Goal: Transaction & Acquisition: Purchase product/service

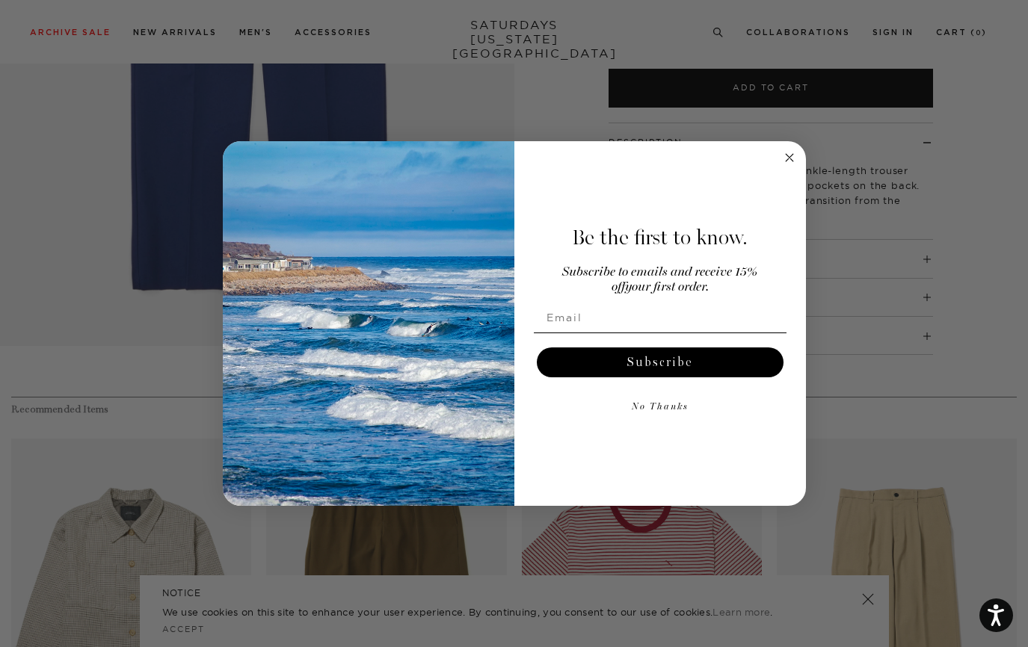
scroll to position [374, 0]
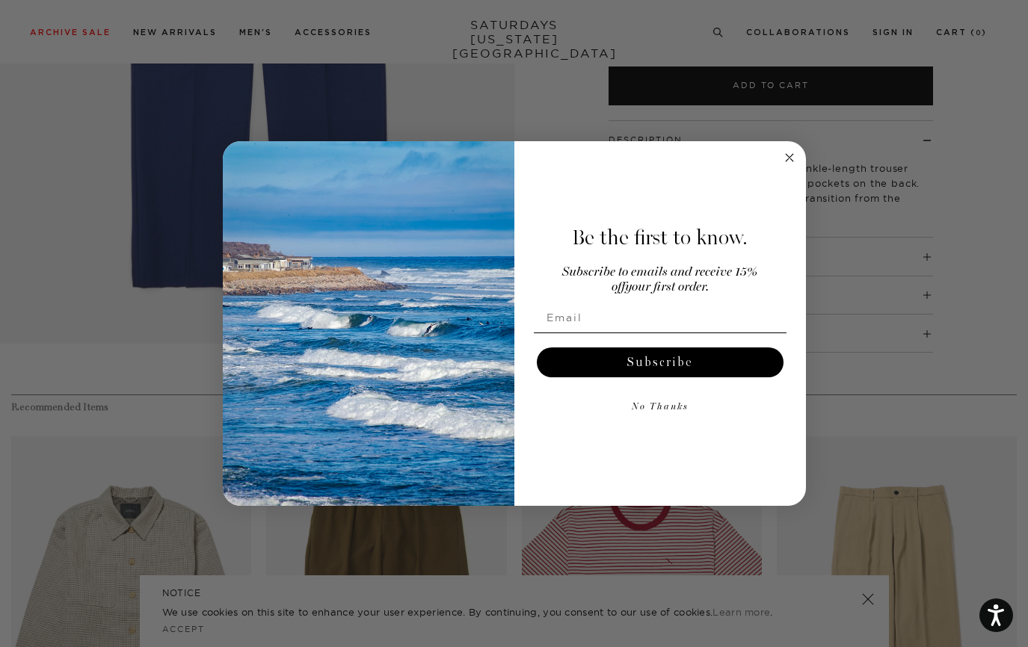
click at [789, 157] on icon "Close dialog" at bounding box center [789, 157] width 7 height 7
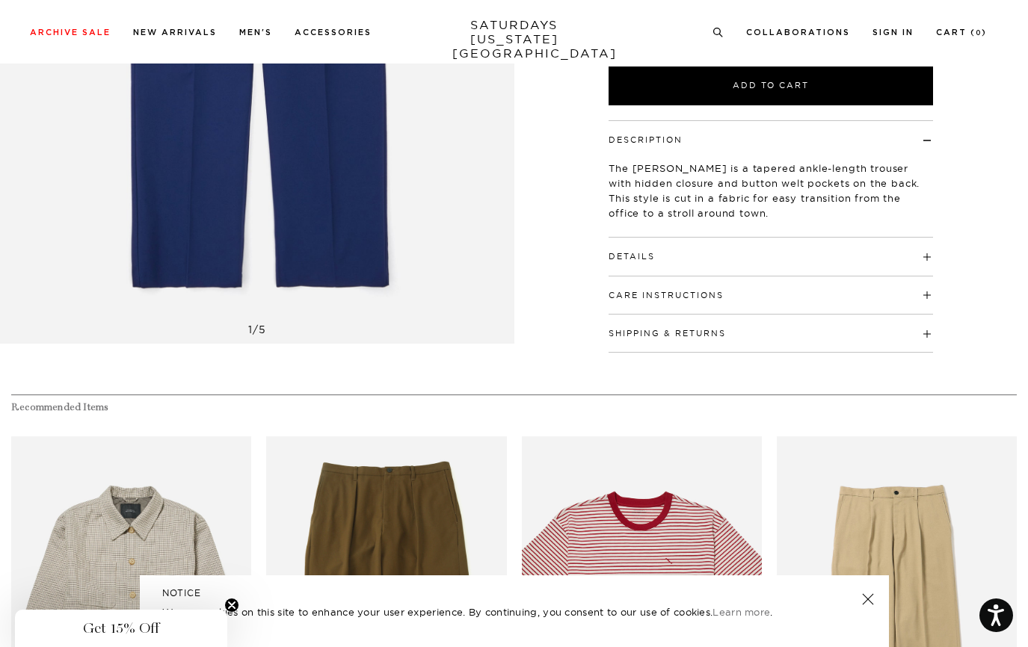
click at [710, 260] on h4 "Details" at bounding box center [770, 250] width 324 height 25
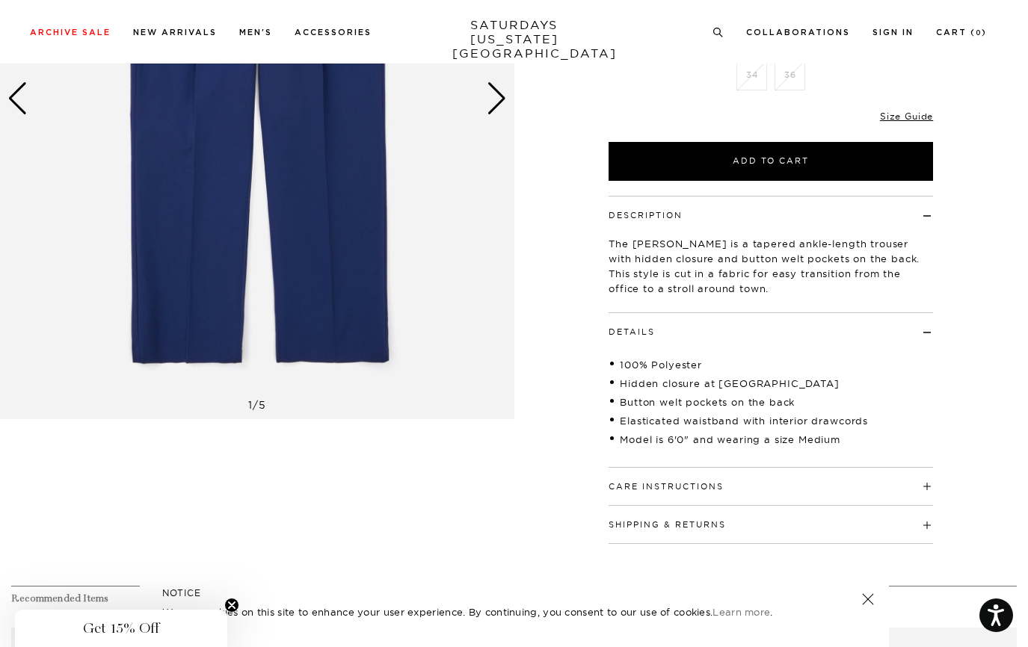
scroll to position [75, 0]
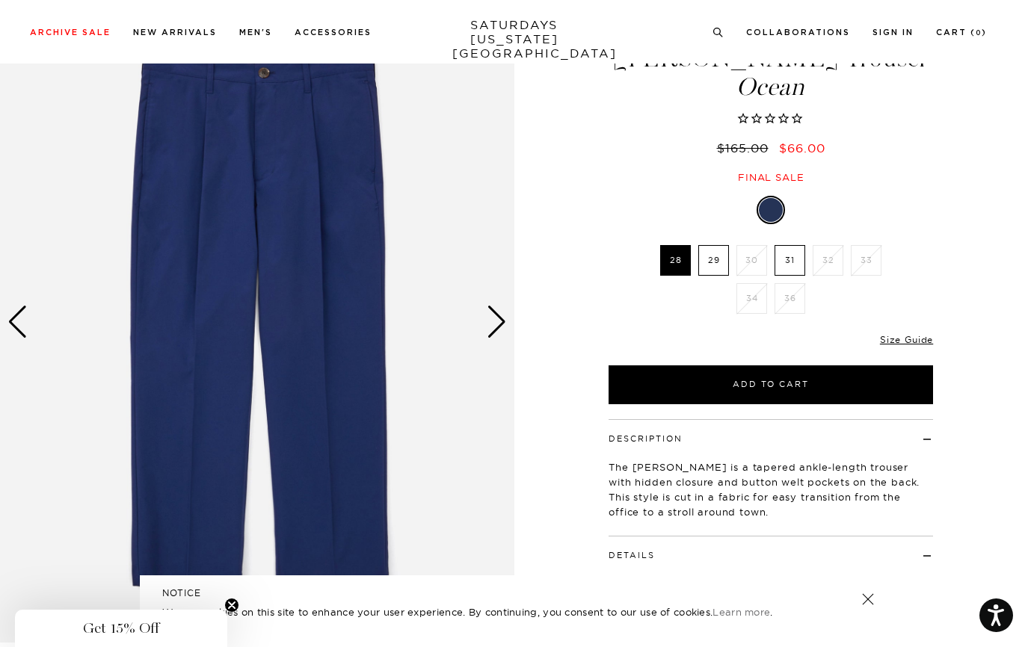
click at [723, 256] on label "29" at bounding box center [713, 260] width 31 height 31
click at [0, 0] on input "29" at bounding box center [0, 0] width 0 height 0
click at [893, 340] on link "Size Guide" at bounding box center [906, 339] width 53 height 11
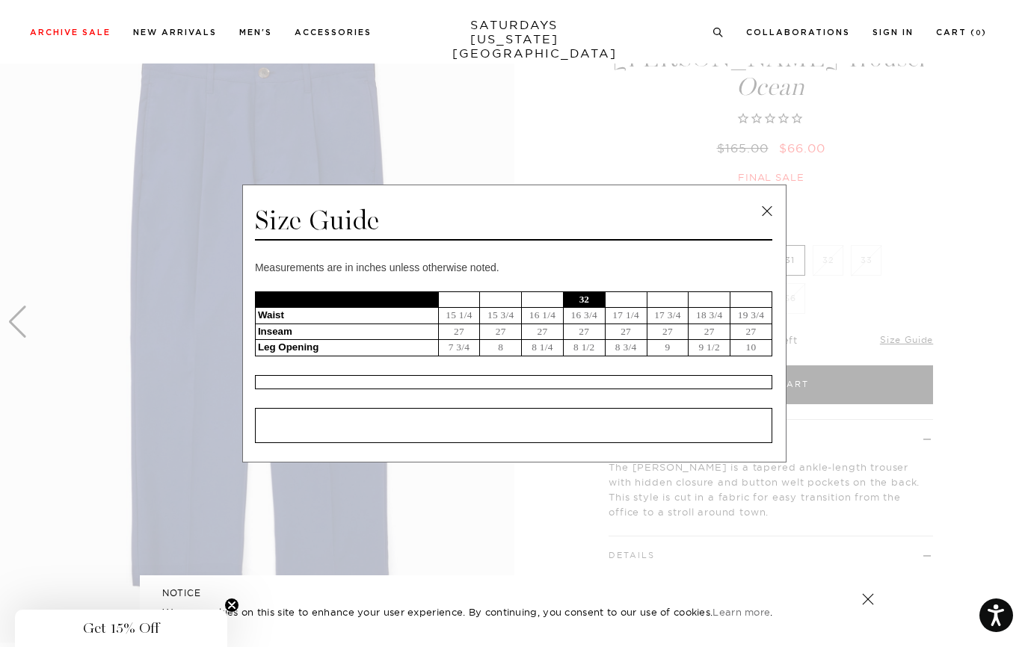
click at [529, 299] on td "31" at bounding box center [543, 300] width 42 height 16
click at [502, 299] on td "30" at bounding box center [501, 300] width 42 height 16
click at [461, 299] on td "29" at bounding box center [459, 300] width 42 height 16
click at [768, 209] on link at bounding box center [767, 211] width 22 height 22
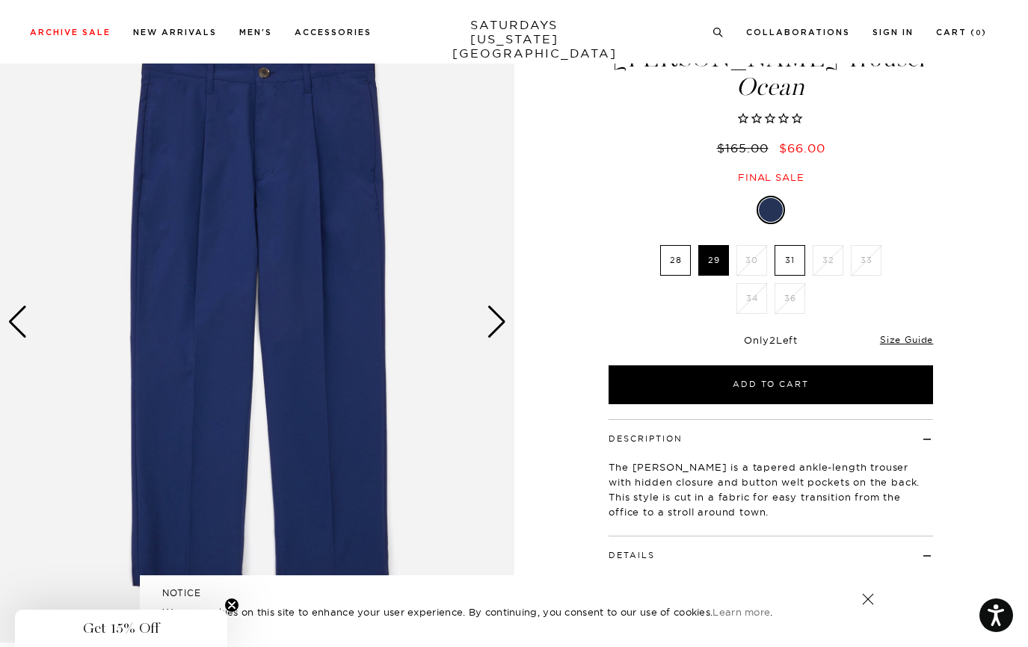
click at [503, 318] on div "Next slide" at bounding box center [497, 322] width 20 height 33
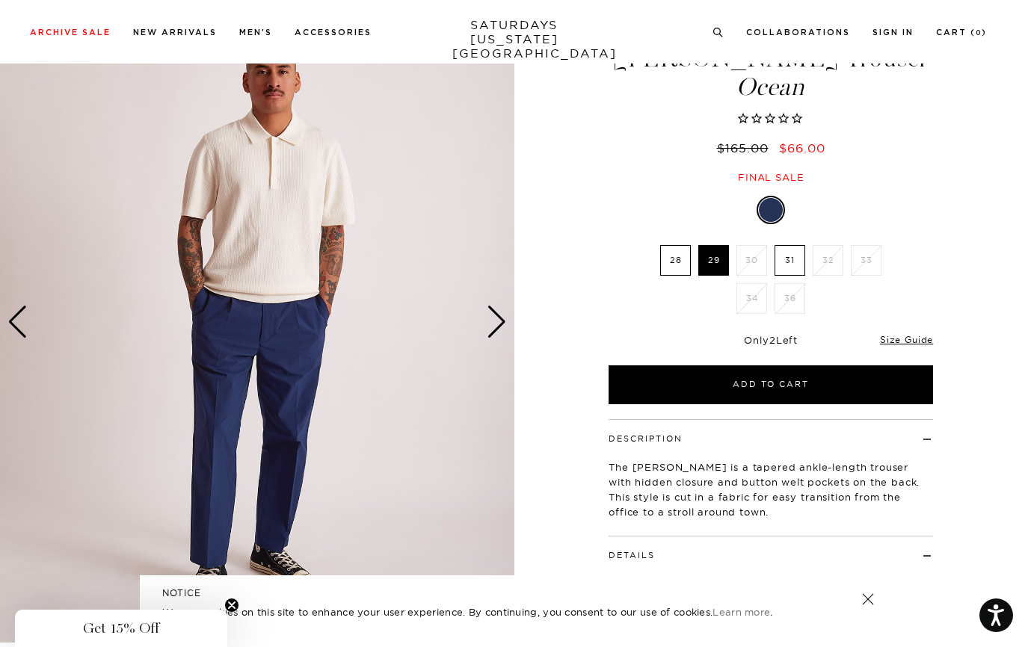
click at [503, 318] on div "Next slide" at bounding box center [497, 322] width 20 height 33
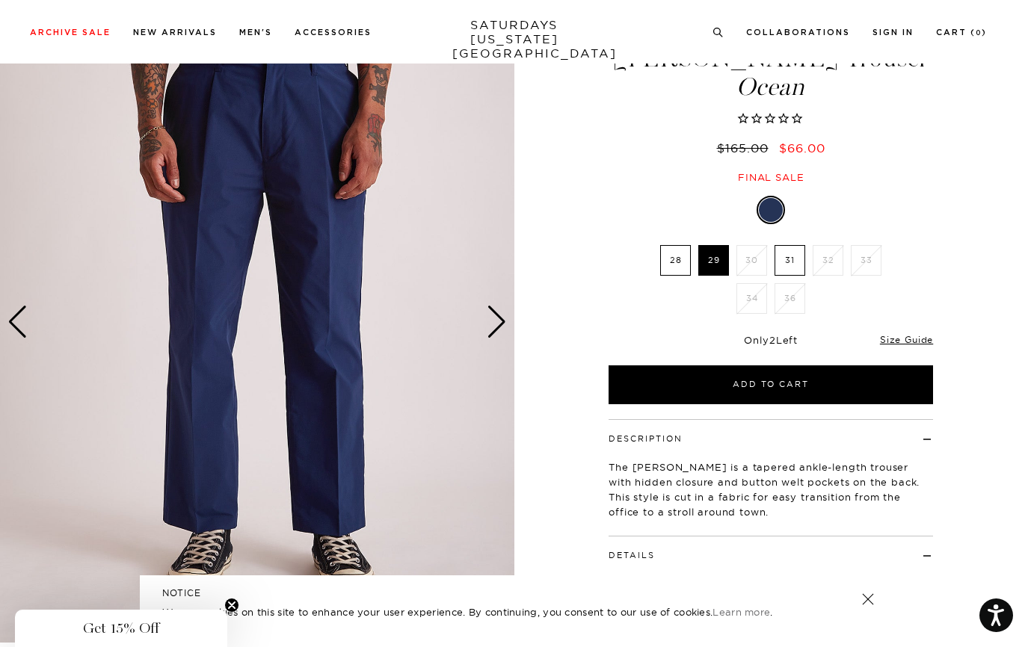
click at [503, 318] on div "Next slide" at bounding box center [497, 322] width 20 height 33
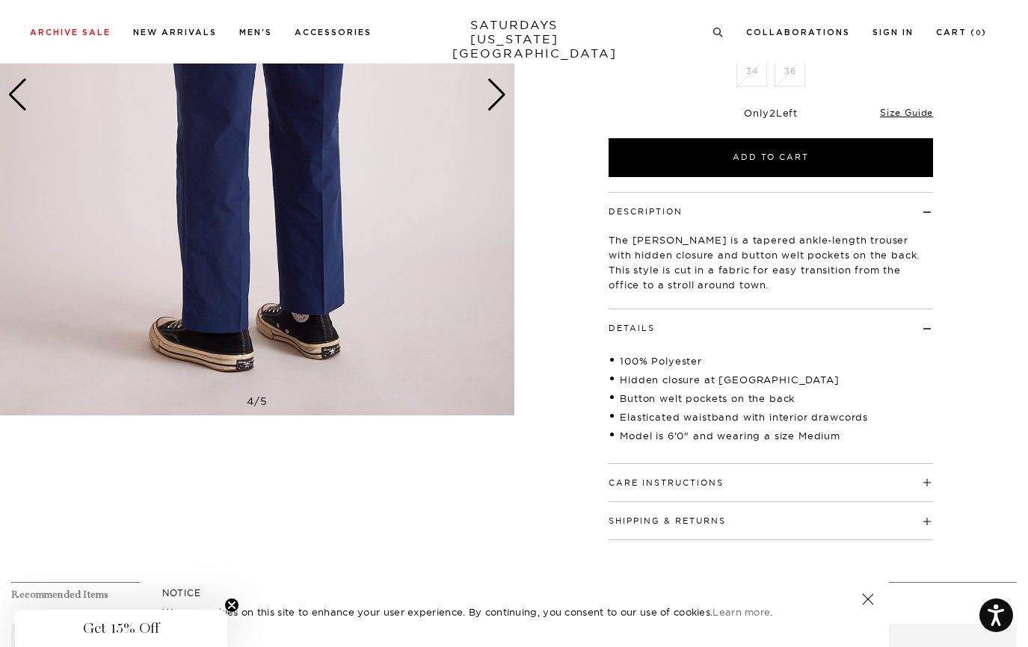
scroll to position [313, 0]
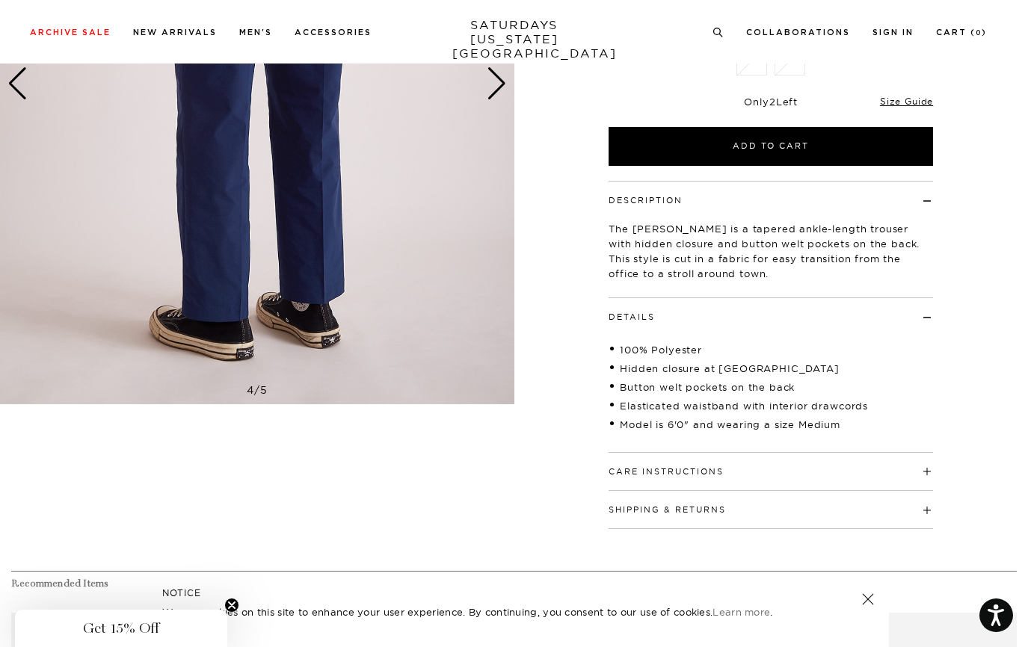
click at [721, 472] on button "Care Instructions" at bounding box center [665, 472] width 115 height 8
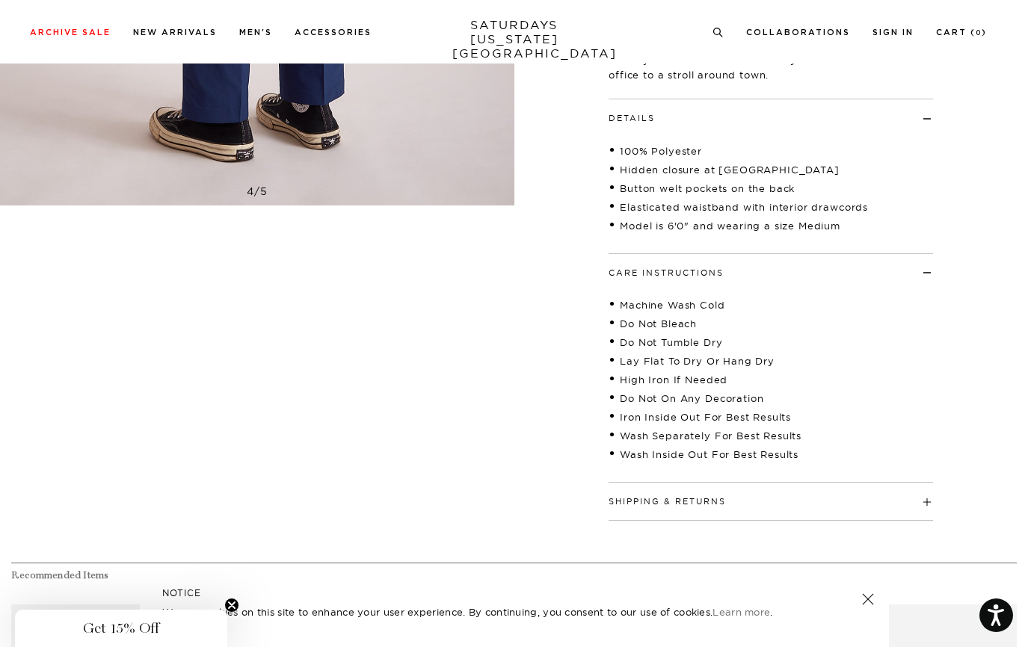
scroll to position [537, 0]
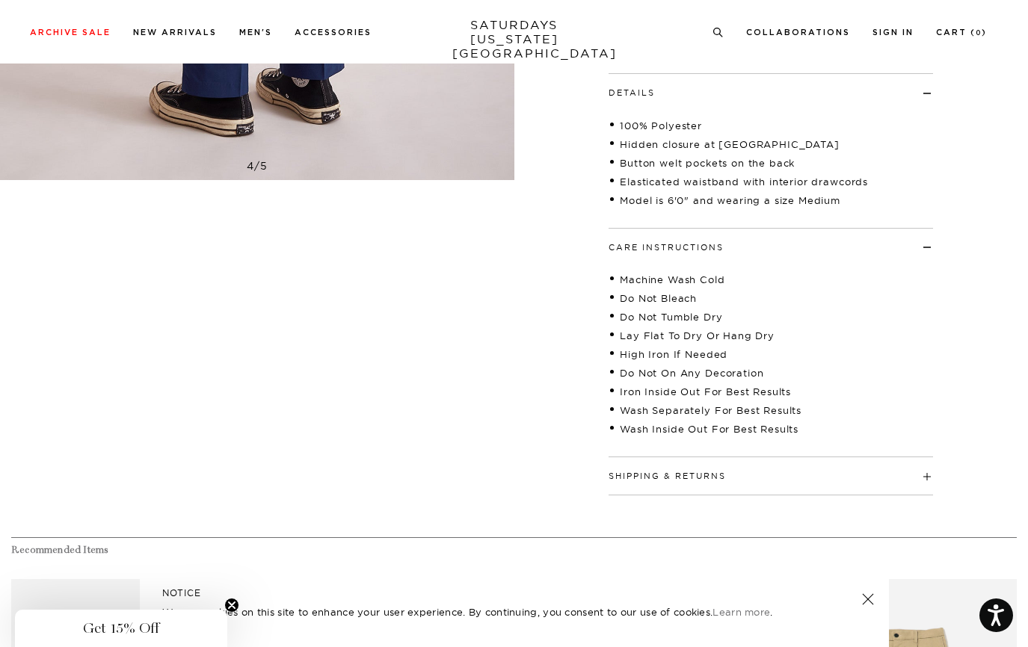
click at [697, 478] on button "Shipping & Returns" at bounding box center [666, 476] width 117 height 8
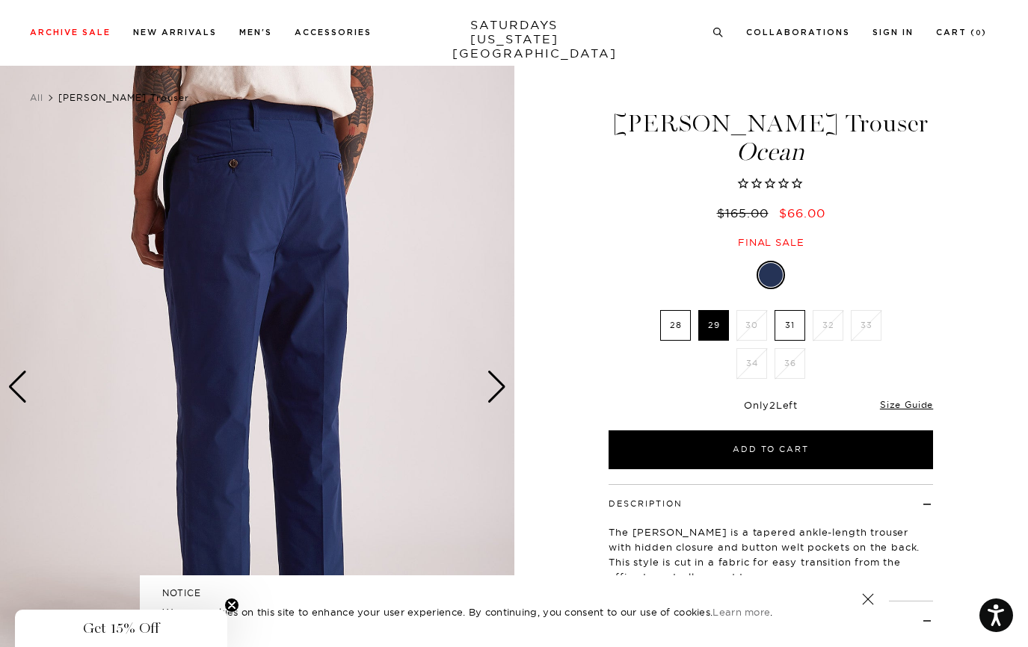
scroll to position [0, 0]
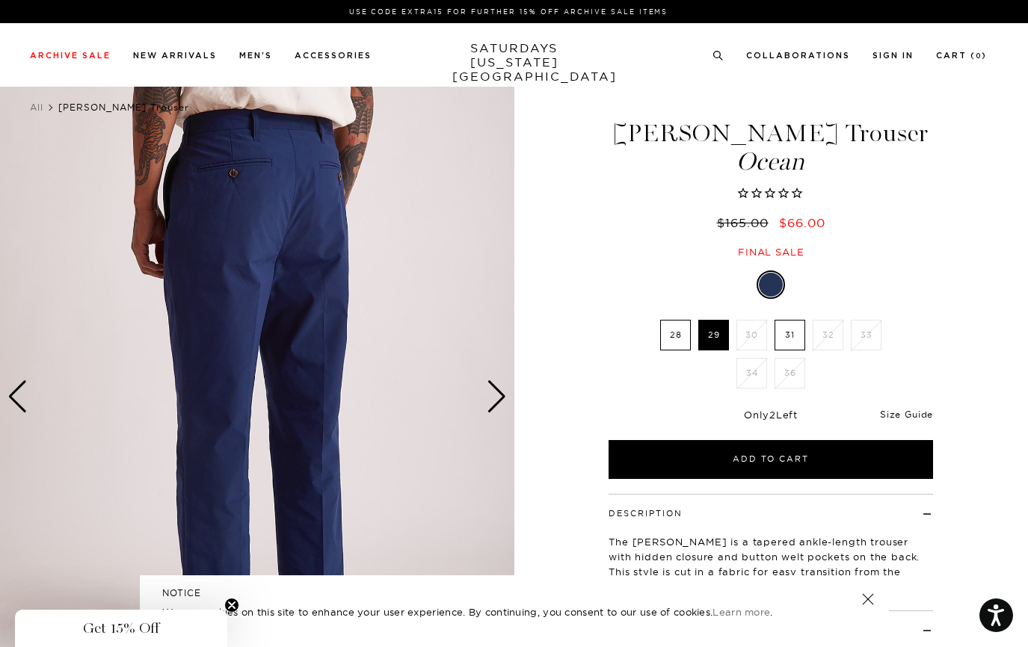
click at [916, 414] on link "Size Guide" at bounding box center [906, 414] width 53 height 11
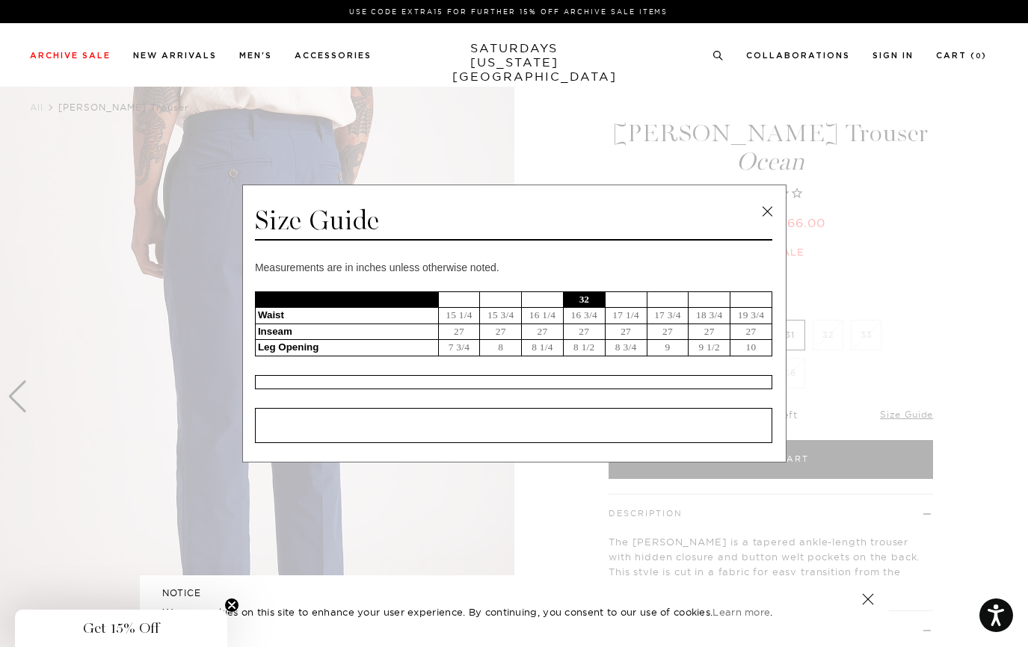
click at [772, 212] on link at bounding box center [767, 211] width 22 height 22
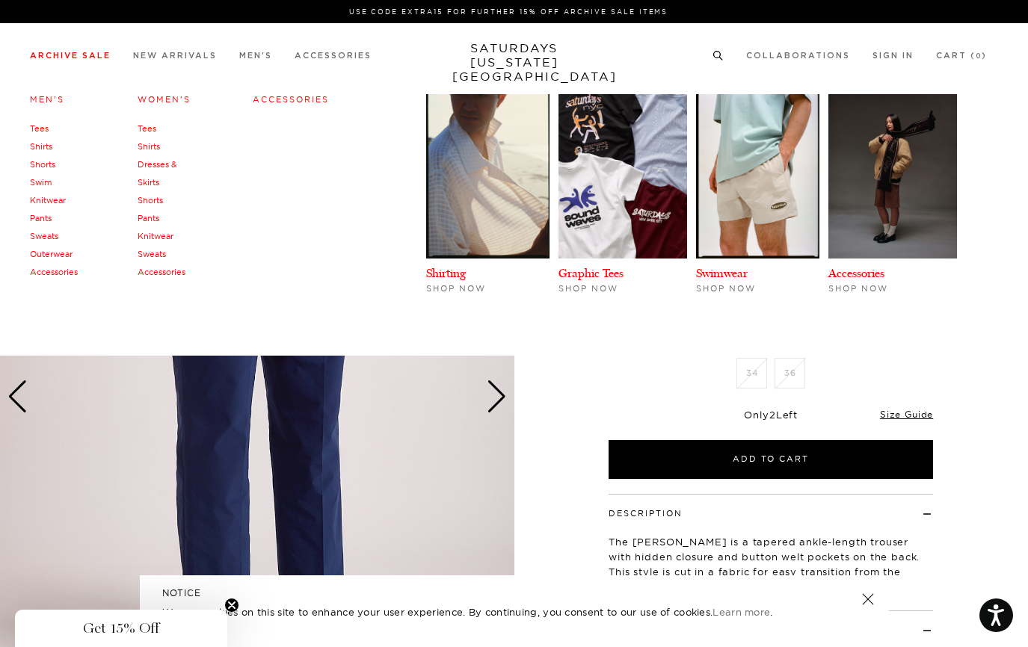
click at [87, 52] on link "Archive Sale" at bounding box center [70, 56] width 81 height 8
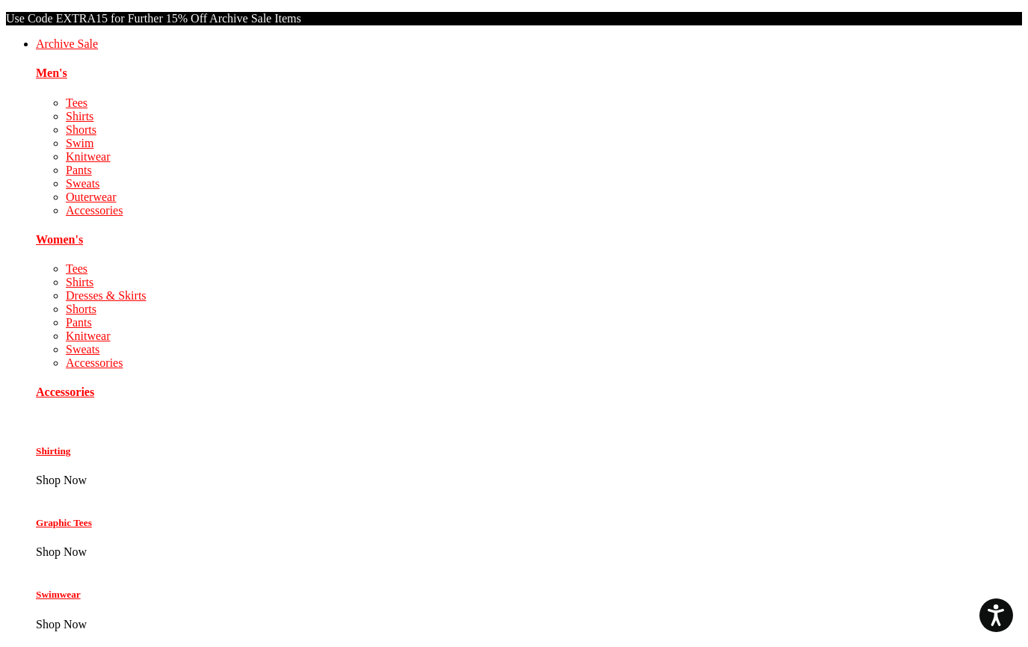
click at [66, 176] on link "Pants" at bounding box center [79, 170] width 26 height 13
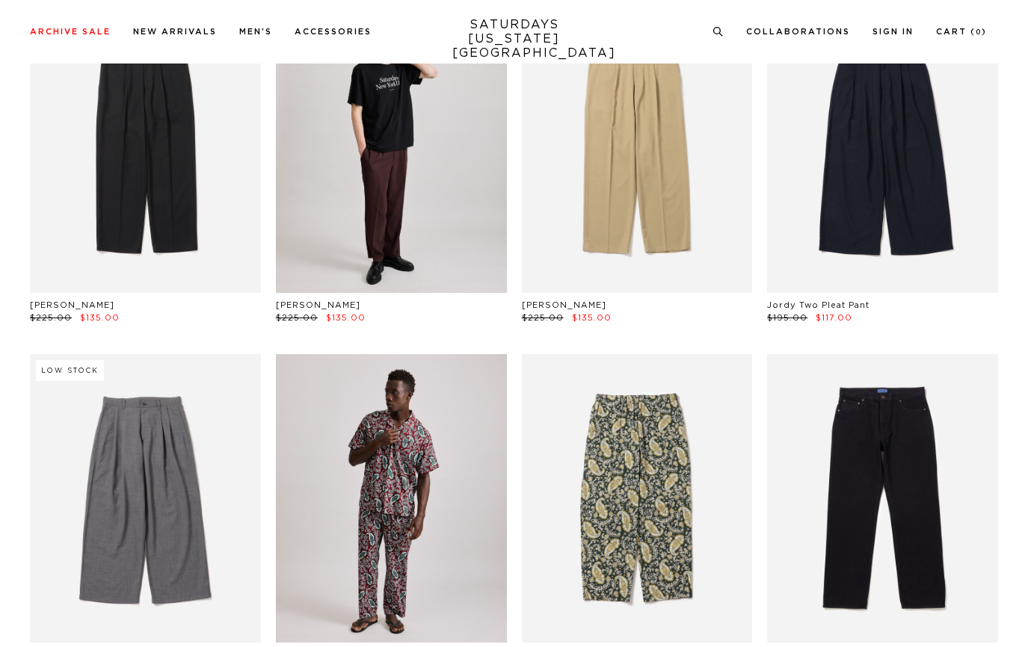
scroll to position [75, 0]
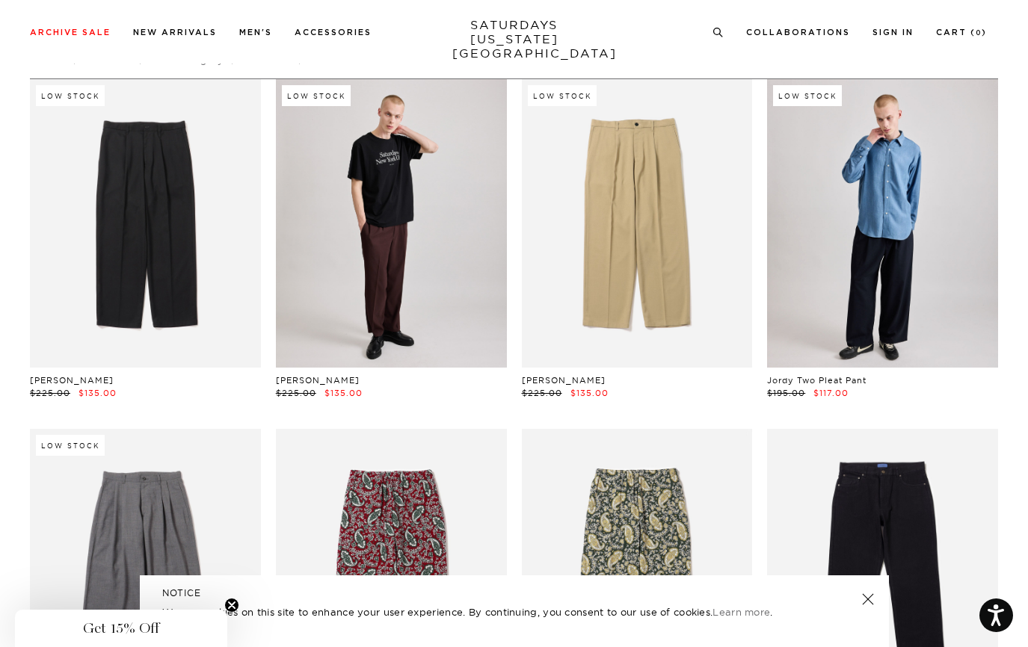
click at [852, 229] on link at bounding box center [882, 223] width 231 height 289
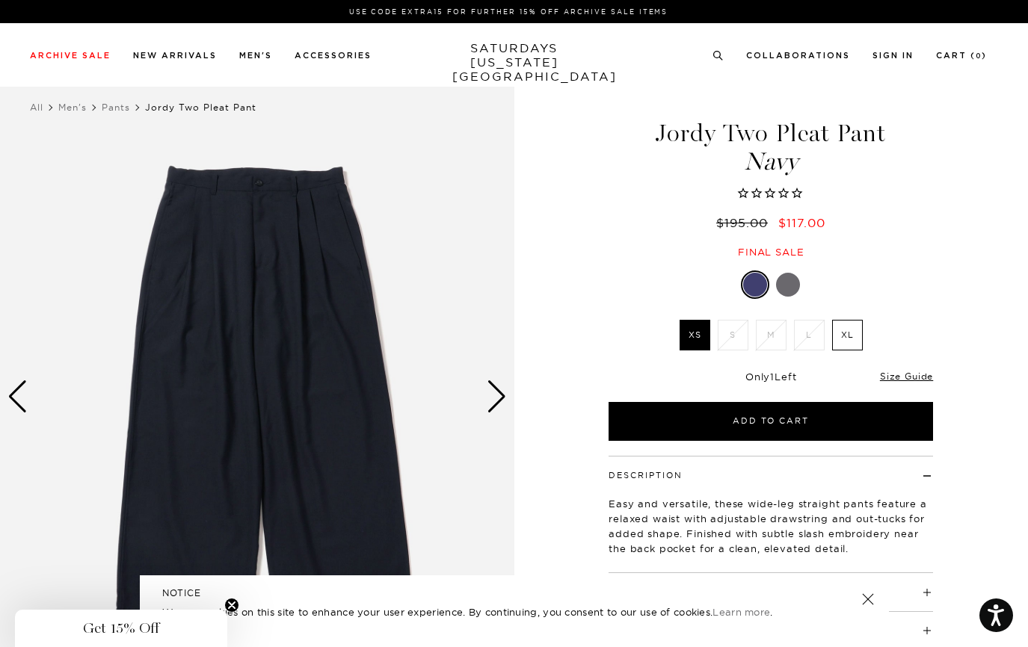
click at [783, 288] on div at bounding box center [788, 285] width 24 height 24
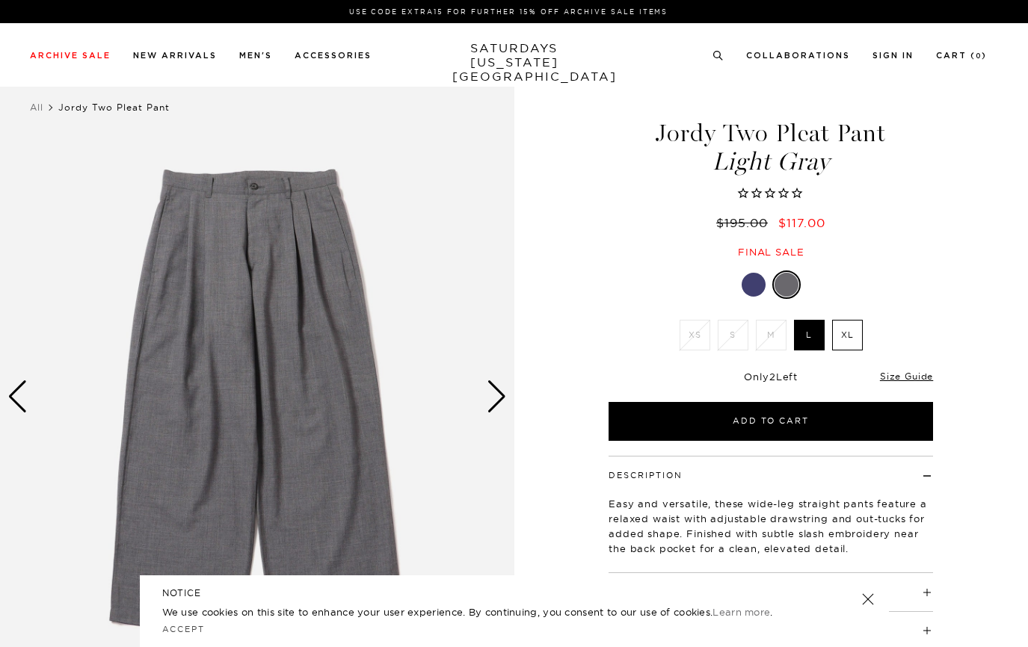
click at [749, 281] on div at bounding box center [754, 285] width 24 height 24
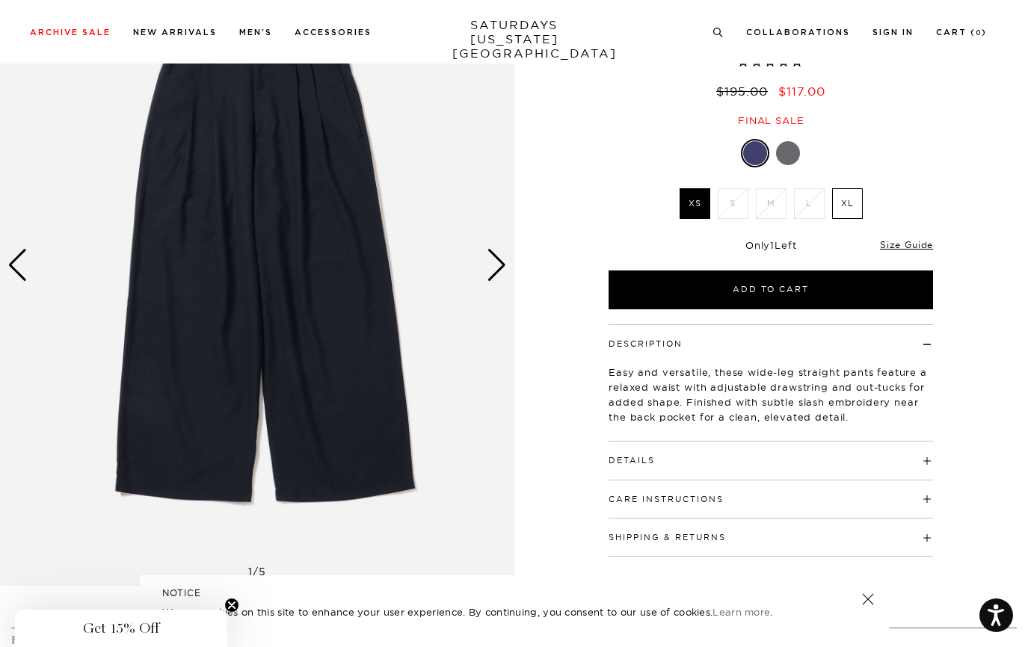
scroll to position [150, 0]
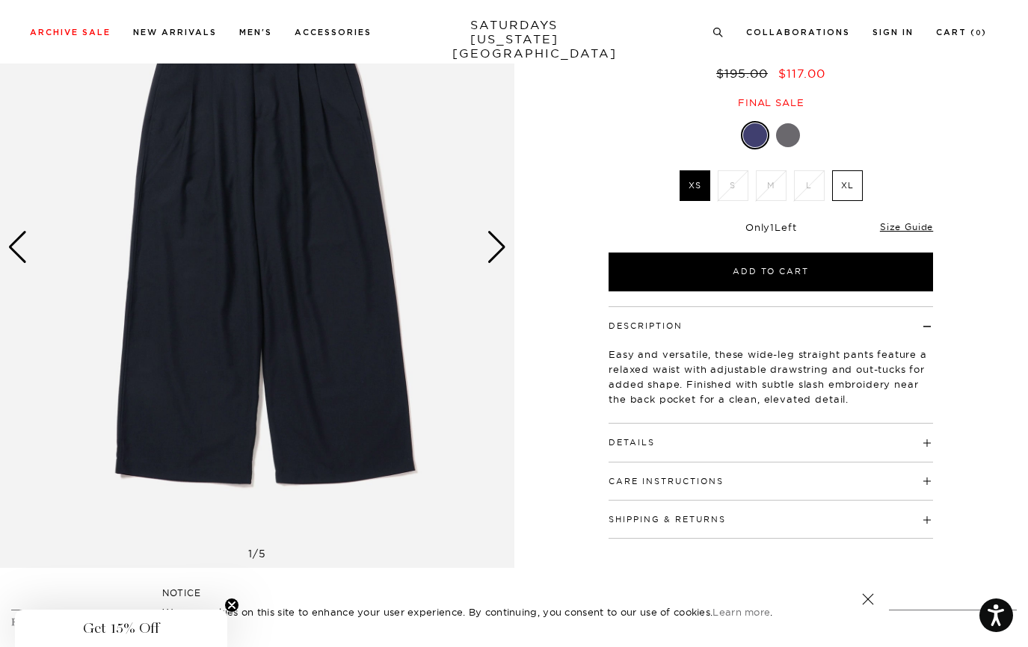
click at [502, 250] on div "Next slide" at bounding box center [497, 247] width 20 height 33
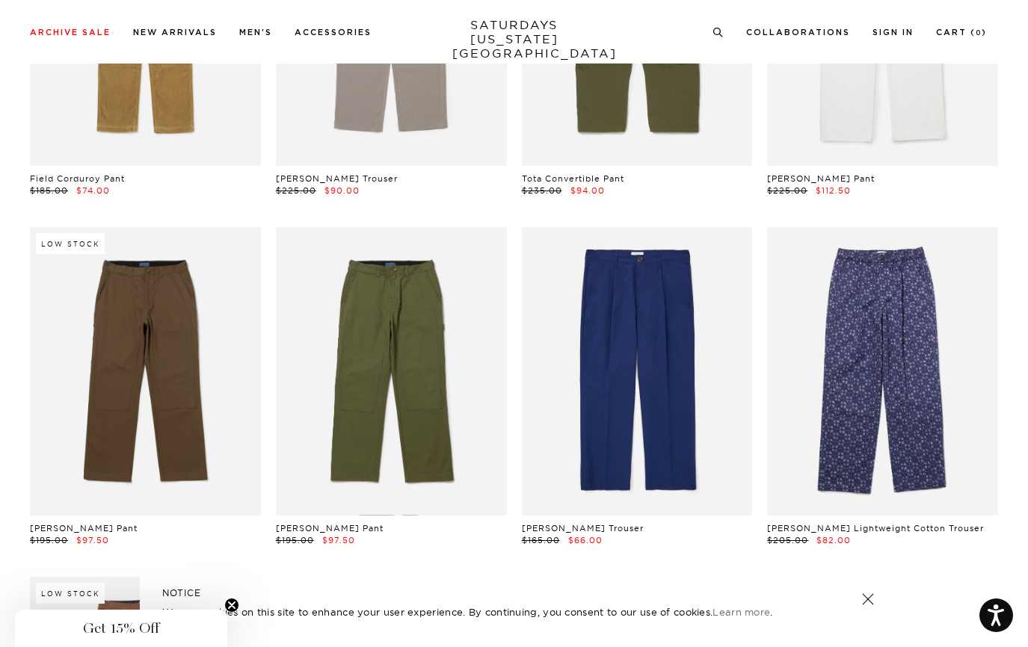
scroll to position [1346, 0]
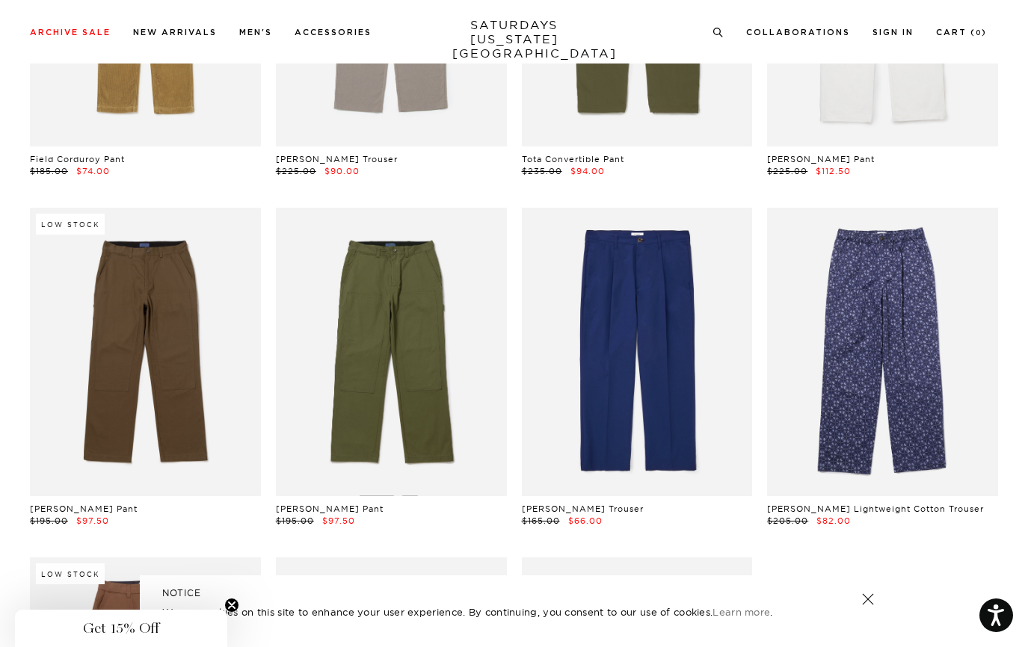
click at [565, 325] on link at bounding box center [637, 352] width 231 height 289
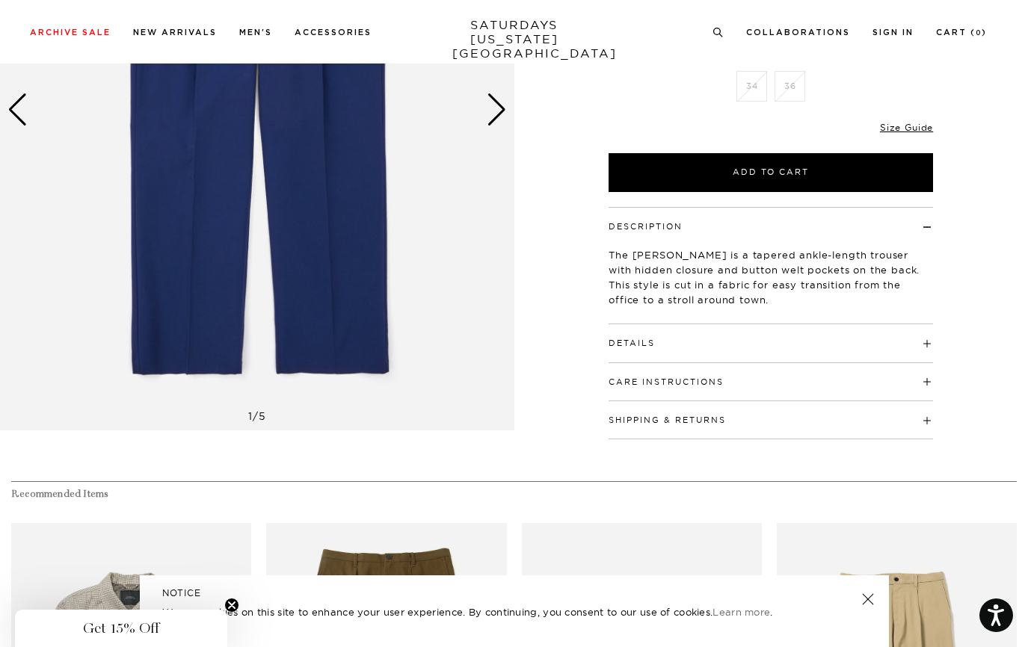
scroll to position [299, 0]
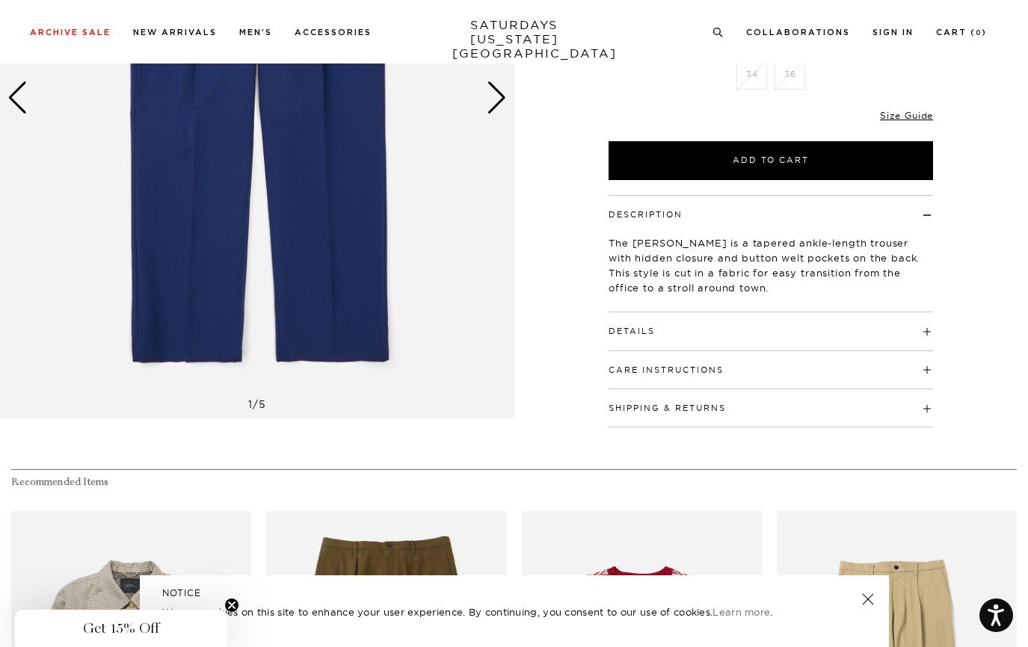
drag, startPoint x: 617, startPoint y: 324, endPoint x: 624, endPoint y: 327, distance: 8.1
click at [621, 326] on h4 "Details" at bounding box center [770, 324] width 324 height 25
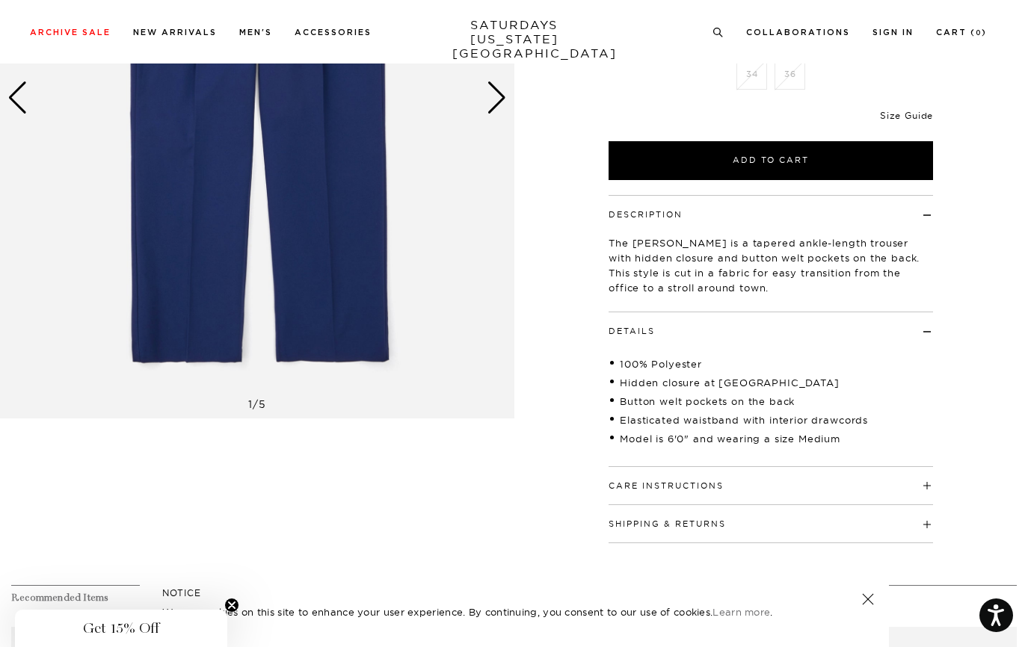
click at [903, 114] on link "Size Guide" at bounding box center [906, 115] width 53 height 11
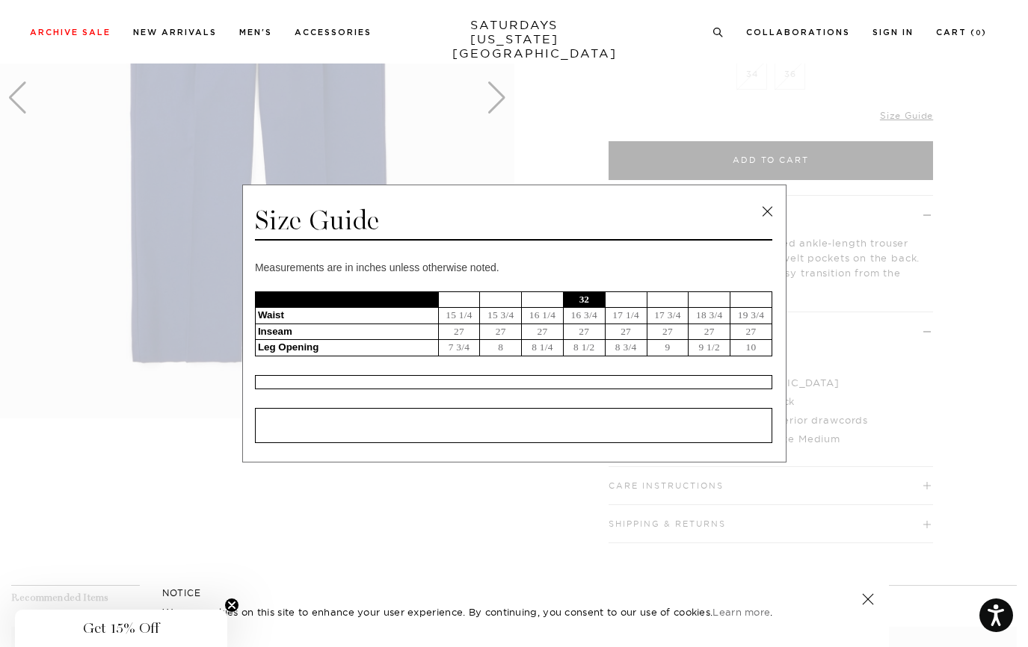
click at [773, 204] on link at bounding box center [767, 211] width 22 height 22
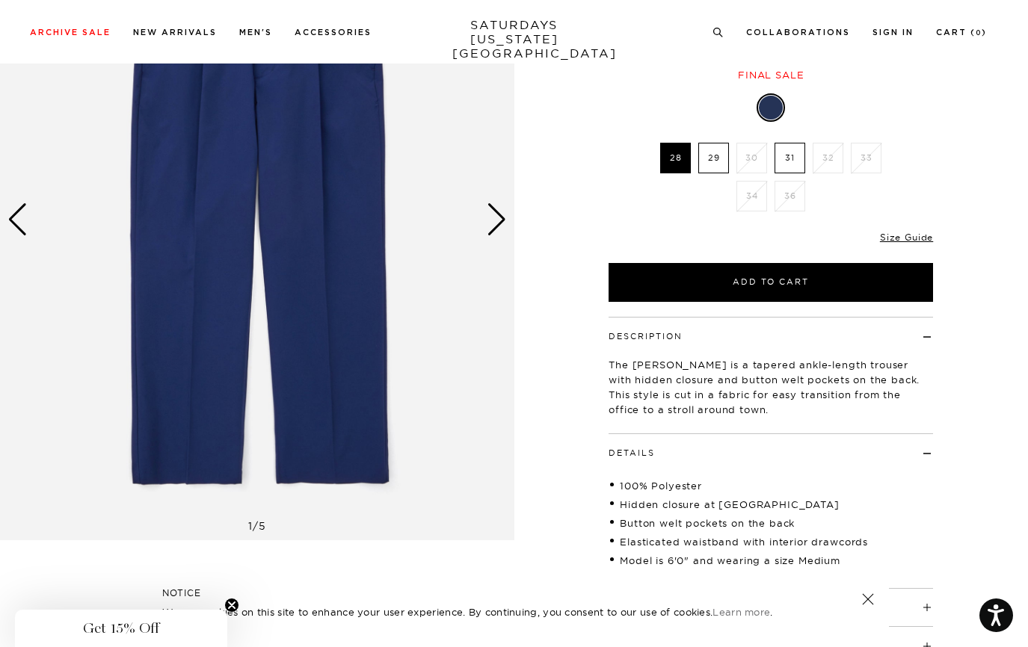
scroll to position [0, 0]
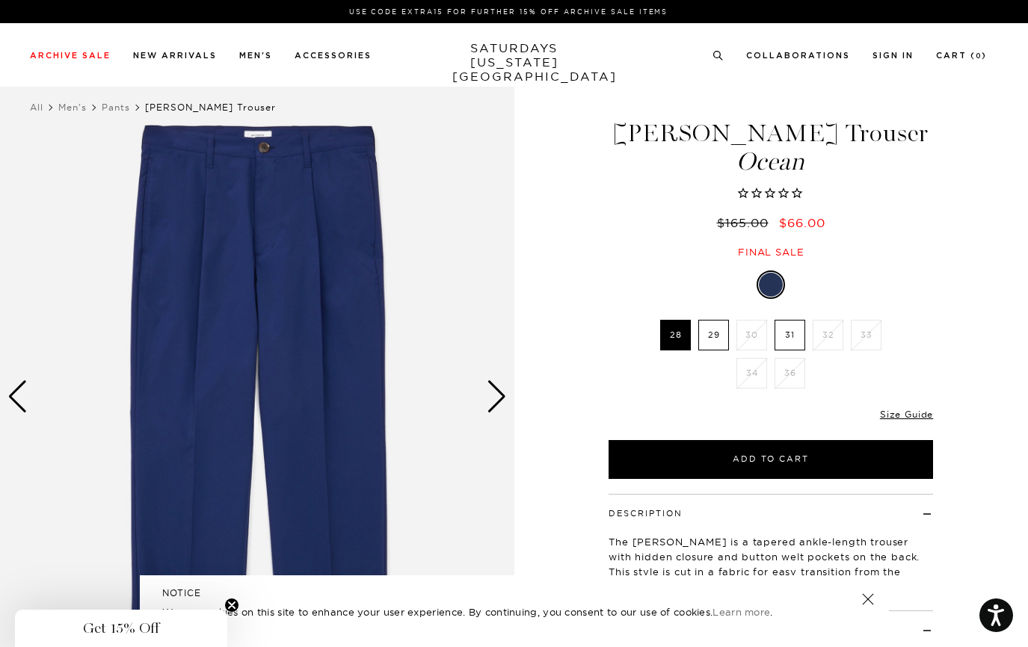
click at [718, 330] on label "29" at bounding box center [713, 335] width 31 height 31
click at [0, 0] on input "29" at bounding box center [0, 0] width 0 height 0
click at [682, 341] on label "28" at bounding box center [675, 335] width 31 height 31
click at [0, 0] on input "28" at bounding box center [0, 0] width 0 height 0
click at [787, 335] on label "31" at bounding box center [789, 335] width 31 height 31
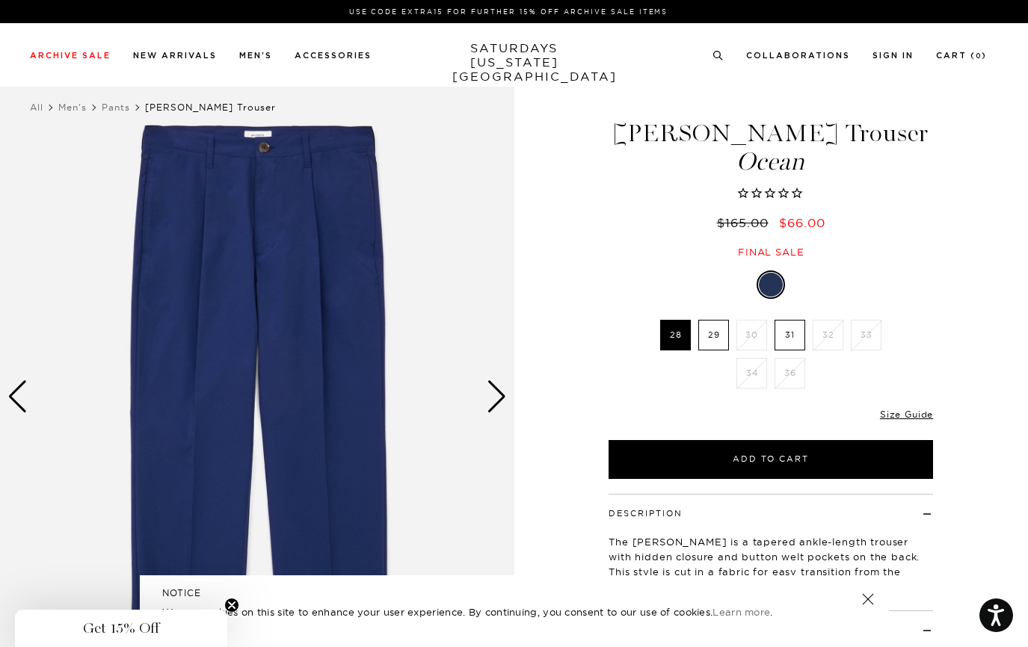
click at [0, 0] on input "31" at bounding box center [0, 0] width 0 height 0
drag, startPoint x: 694, startPoint y: 333, endPoint x: 707, endPoint y: 332, distance: 13.5
click at [694, 333] on ul "28 29 30 31 32 33 34 36" at bounding box center [771, 358] width 232 height 76
click at [707, 332] on label "29" at bounding box center [713, 335] width 31 height 31
click at [0, 0] on input "29" at bounding box center [0, 0] width 0 height 0
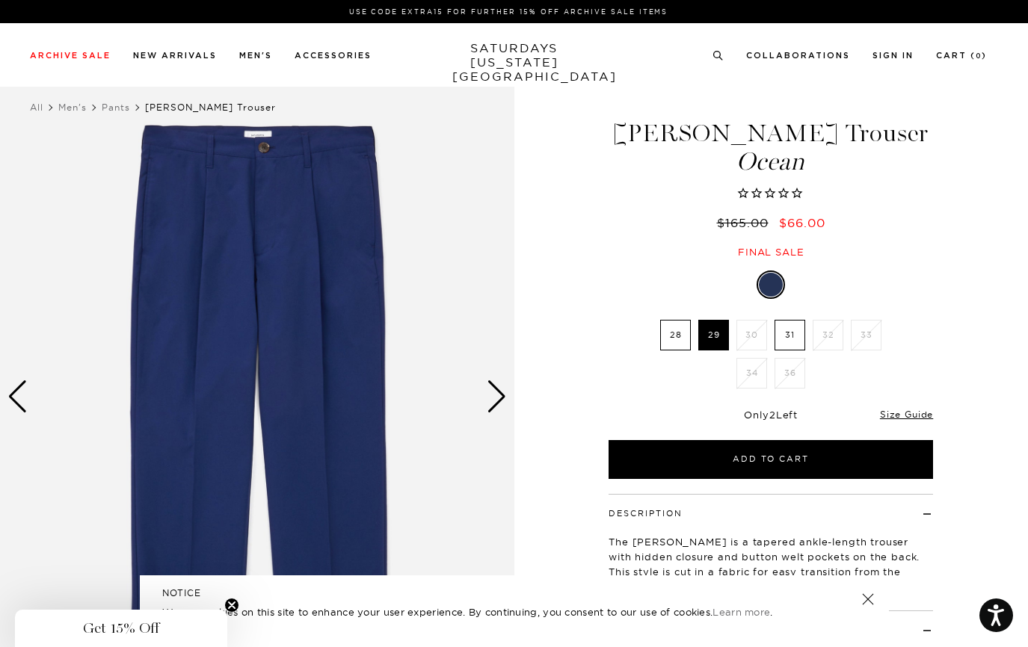
click at [493, 390] on div "Next slide" at bounding box center [497, 396] width 20 height 33
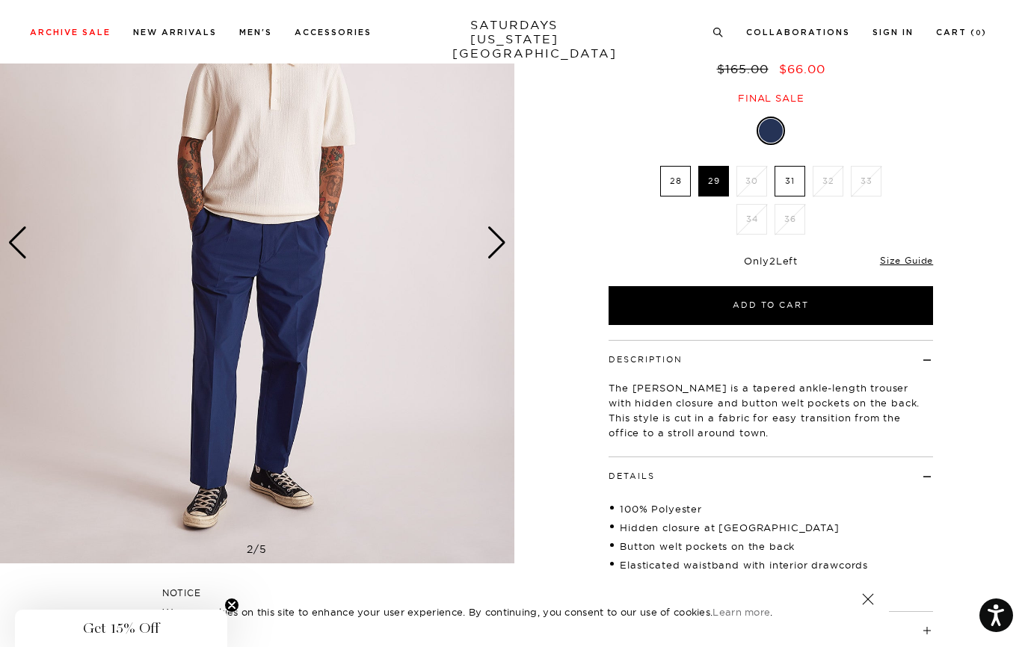
scroll to position [150, 0]
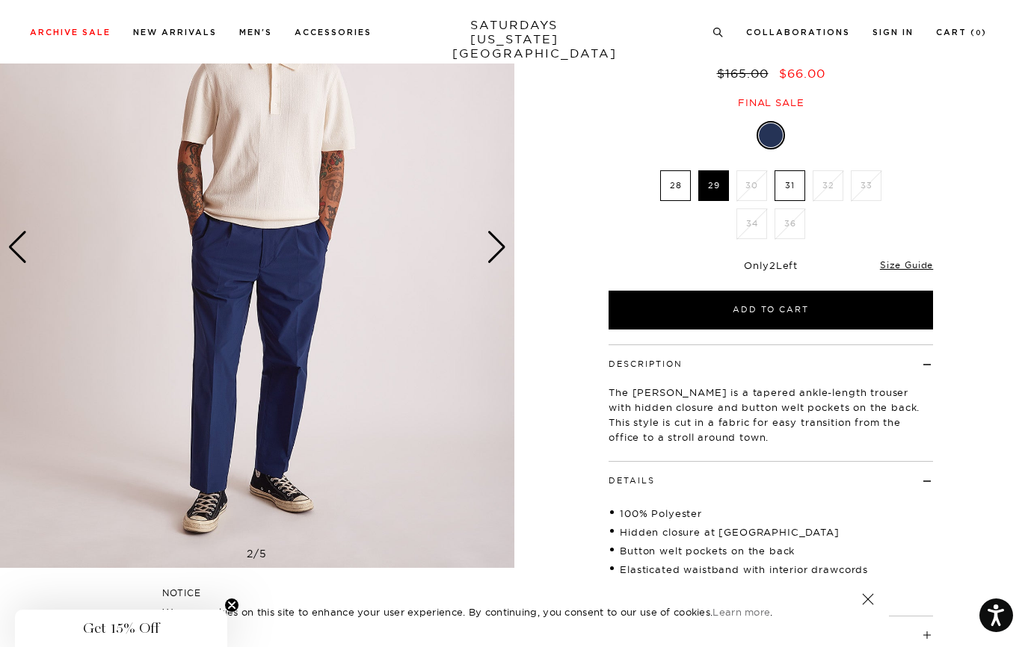
click at [507, 249] on img at bounding box center [257, 247] width 514 height 642
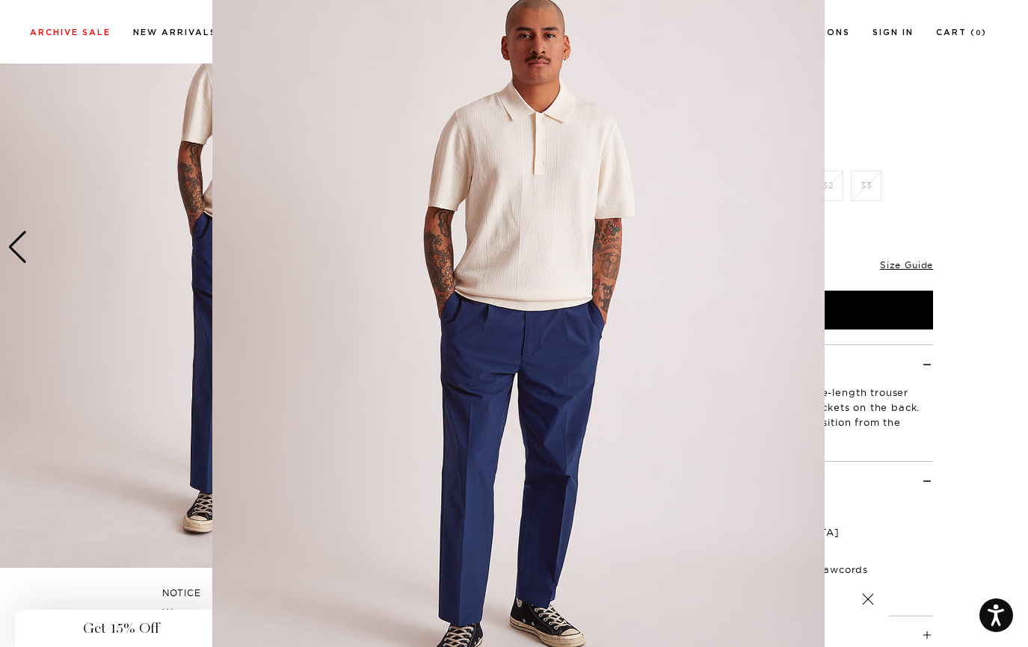
scroll to position [45, 0]
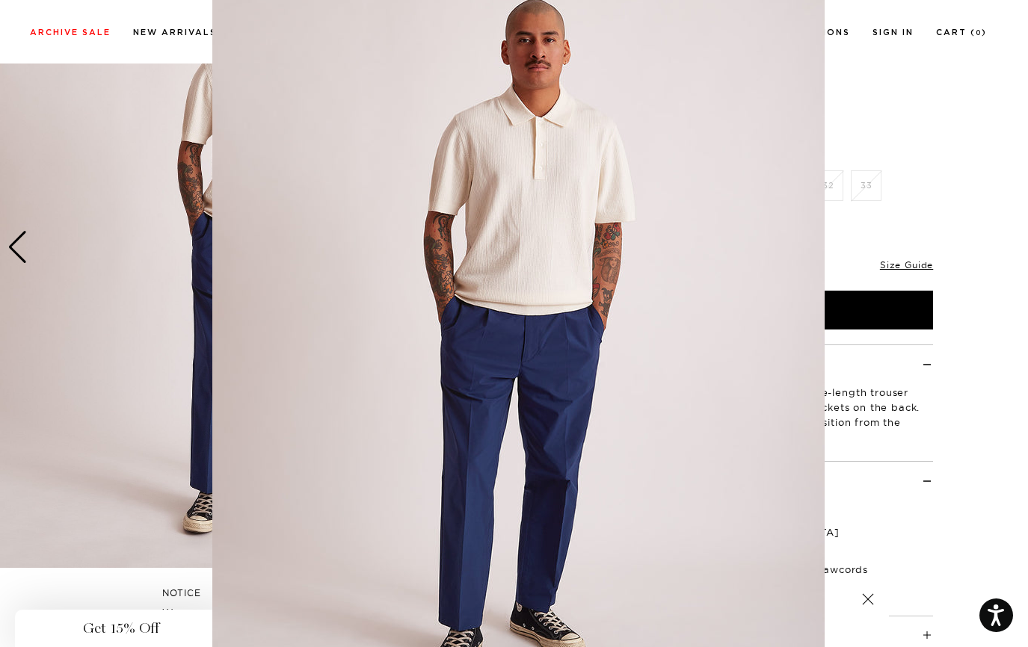
click at [980, 206] on figure at bounding box center [514, 323] width 1028 height 647
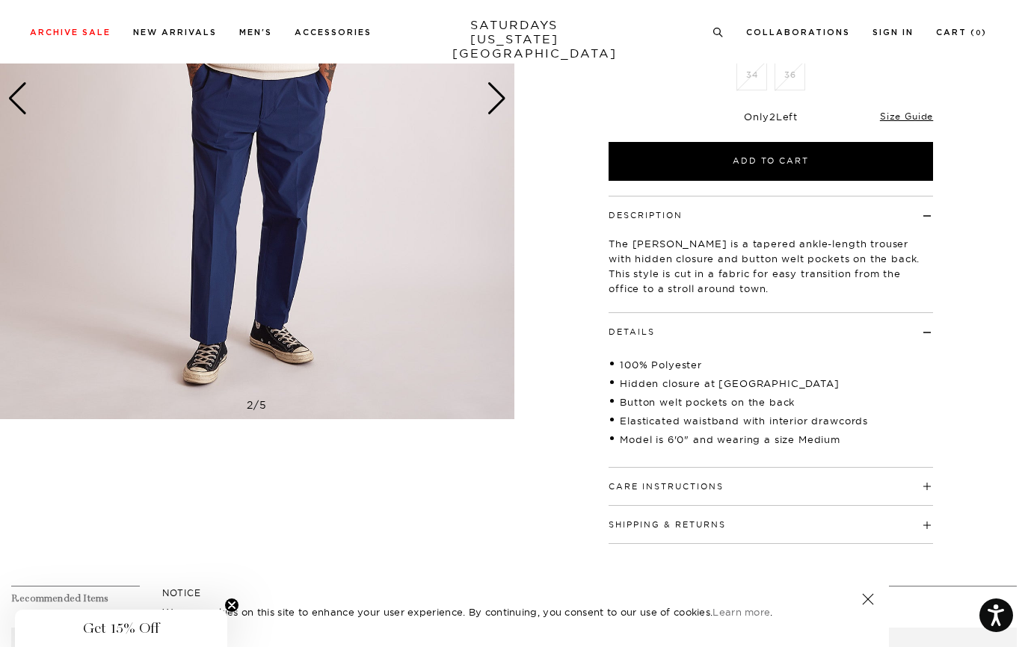
scroll to position [299, 0]
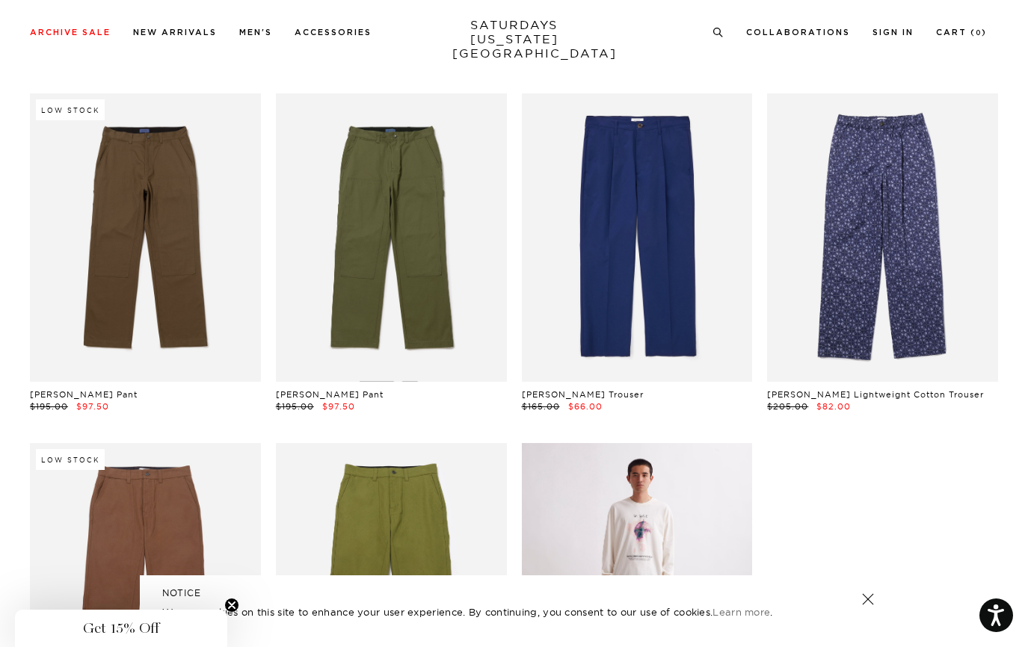
scroll to position [1346, 0]
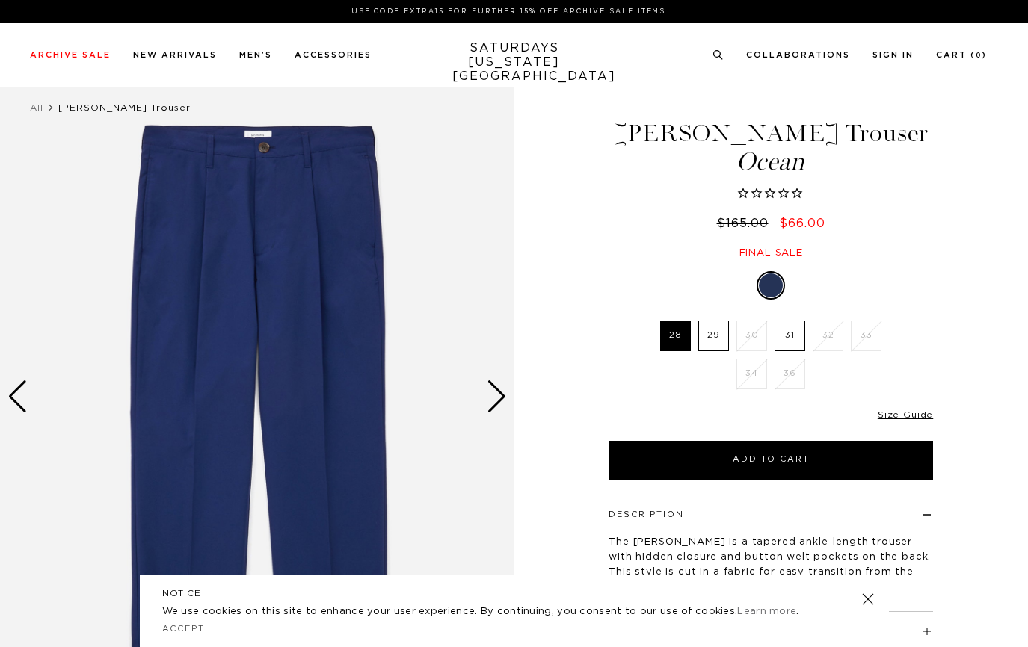
click at [712, 336] on label "29" at bounding box center [713, 336] width 31 height 31
click at [0, 0] on input "29" at bounding box center [0, 0] width 0 height 0
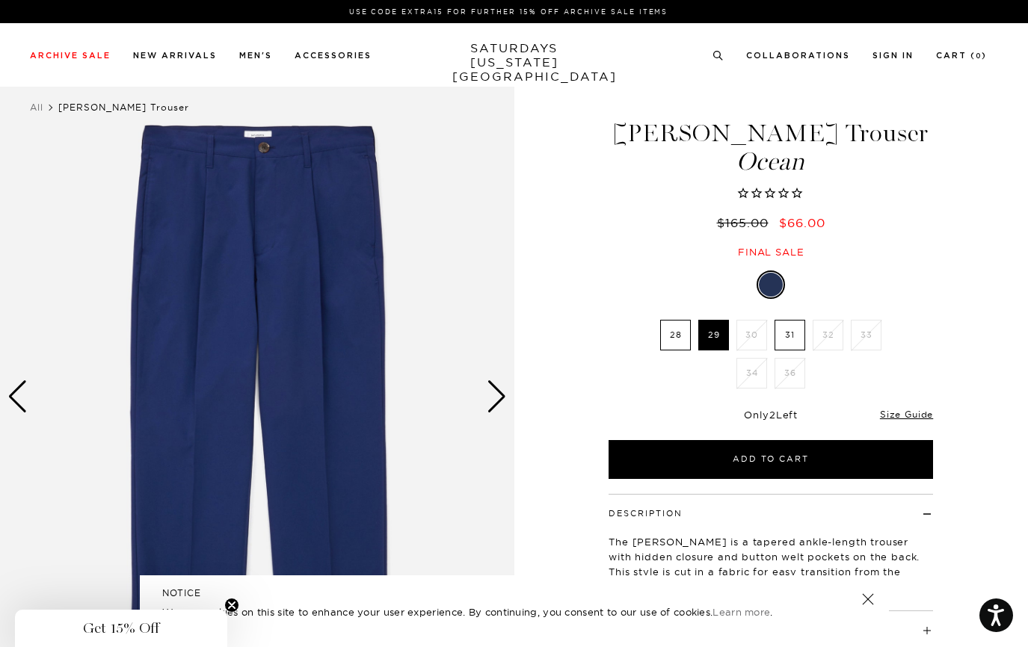
click at [487, 400] on div "Next slide" at bounding box center [497, 396] width 20 height 33
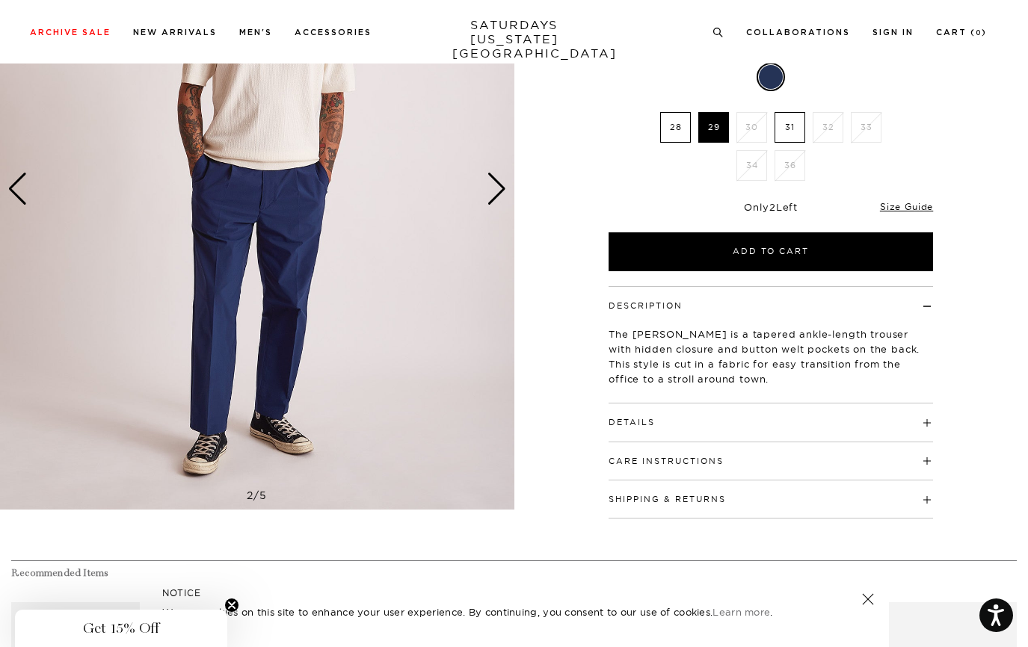
scroll to position [224, 0]
